Goal: Navigation & Orientation: Find specific page/section

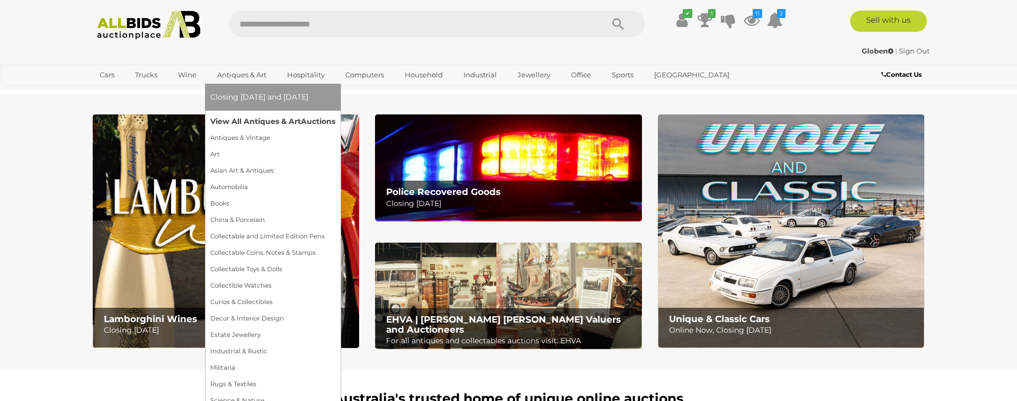
click at [254, 119] on link "View All Antiques & Art Auctions" at bounding box center [272, 121] width 125 height 16
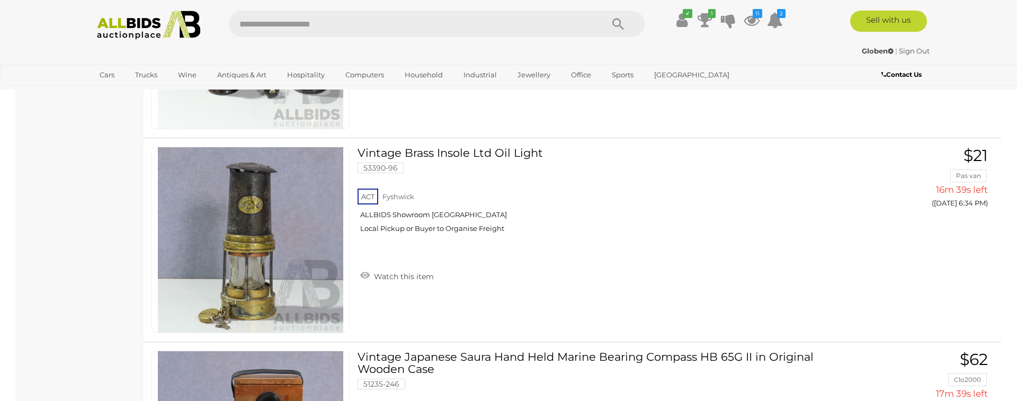
scroll to position [1177, 0]
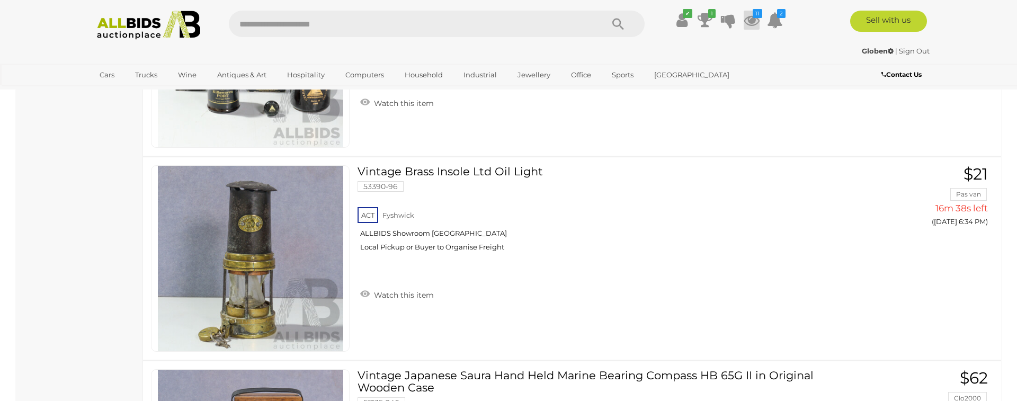
click at [751, 22] on icon at bounding box center [752, 20] width 16 height 19
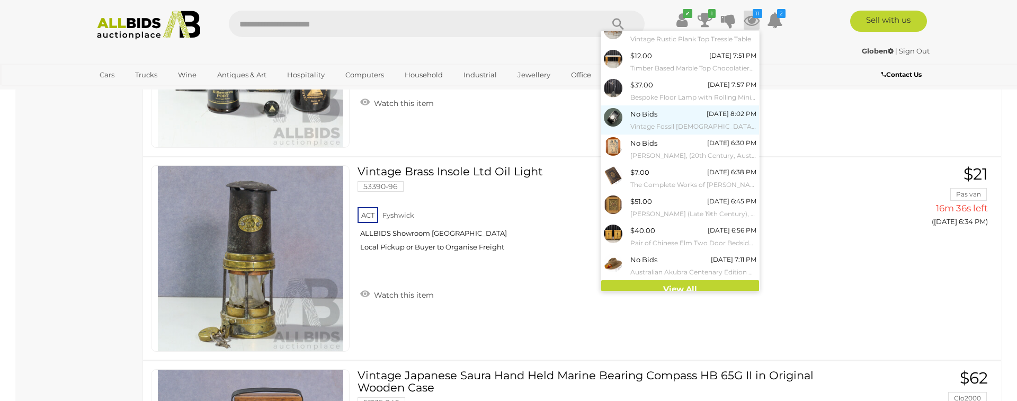
scroll to position [78, 0]
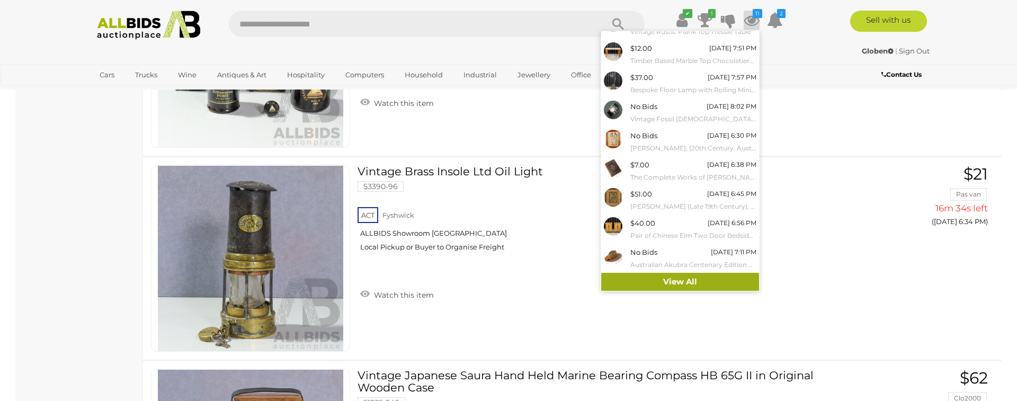
click at [681, 282] on link "View All" at bounding box center [680, 282] width 158 height 19
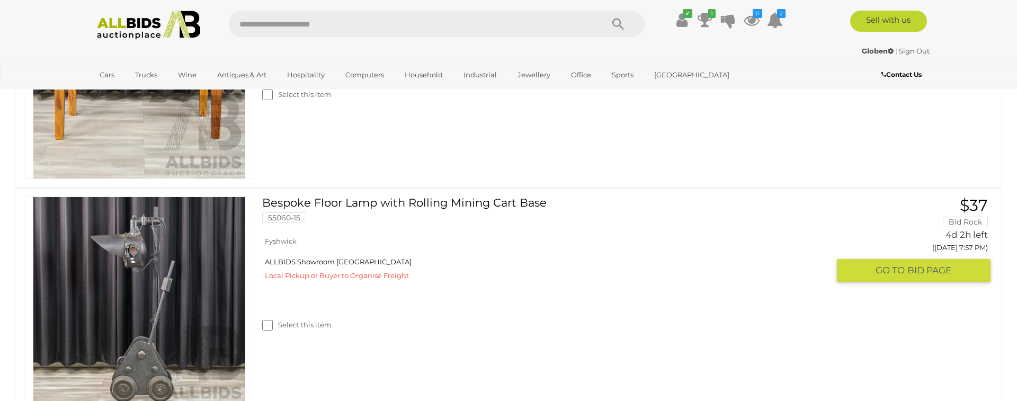
scroll to position [763, 0]
